Goal: Task Accomplishment & Management: Use online tool/utility

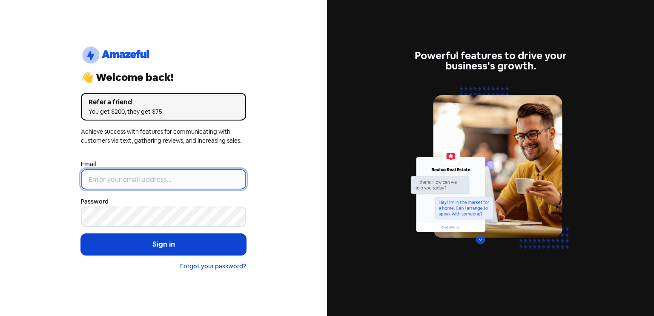
type input "[EMAIL_ADDRESS][DOMAIN_NAME]"
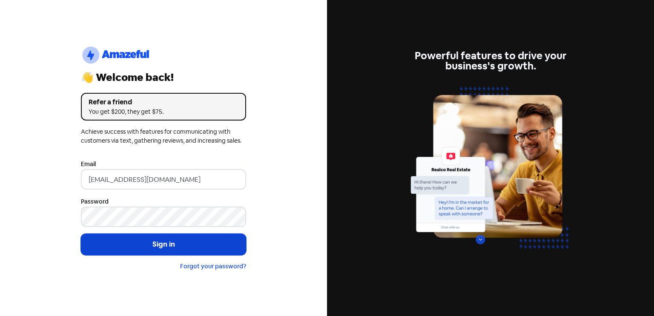
click at [205, 241] on button "Sign in" at bounding box center [163, 244] width 165 height 21
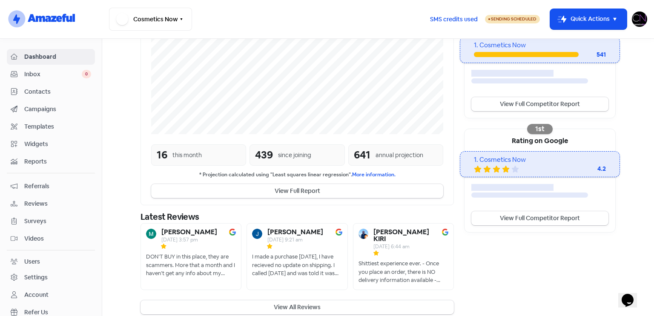
scroll to position [198, 0]
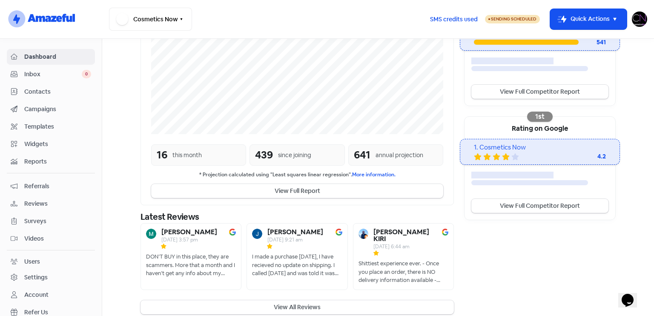
click at [56, 204] on span "Reviews" at bounding box center [57, 203] width 67 height 9
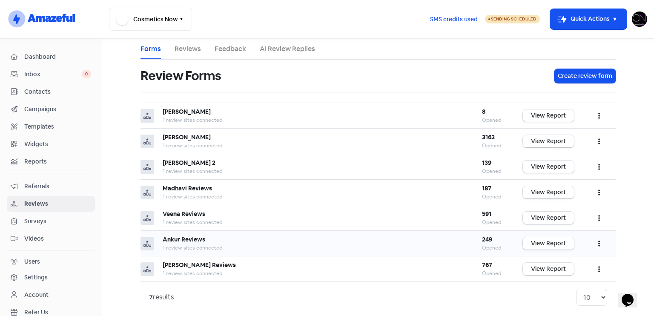
click at [541, 242] on link "View Report" at bounding box center [548, 243] width 51 height 12
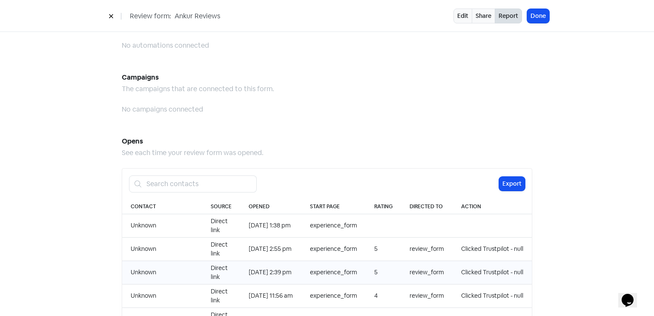
scroll to position [875, 0]
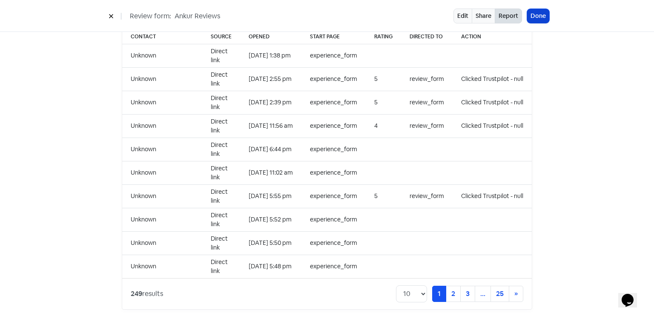
click at [546, 12] on button "Done" at bounding box center [538, 16] width 22 height 14
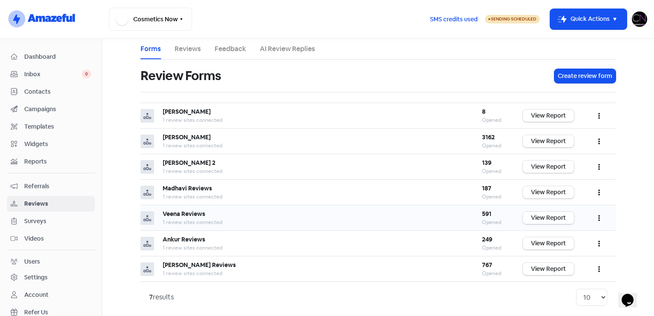
click at [538, 215] on link "View Report" at bounding box center [548, 218] width 51 height 12
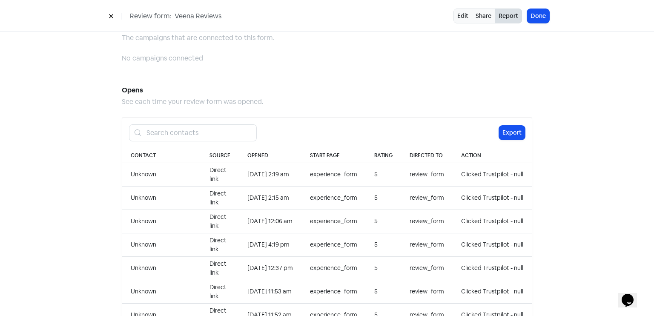
scroll to position [875, 0]
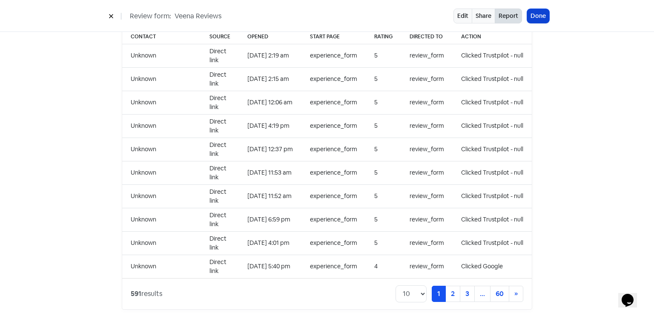
click at [541, 12] on button "Done" at bounding box center [538, 16] width 22 height 14
